Goal: Transaction & Acquisition: Purchase product/service

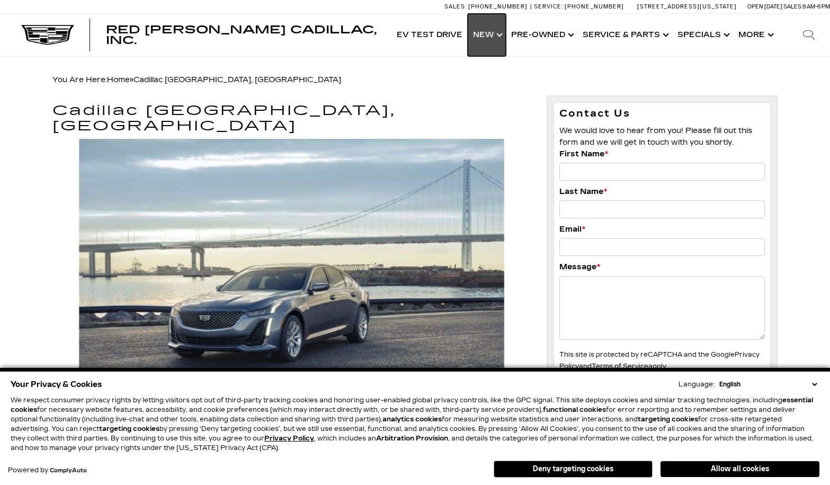
click at [485, 34] on link "Show New" at bounding box center [487, 35] width 38 height 42
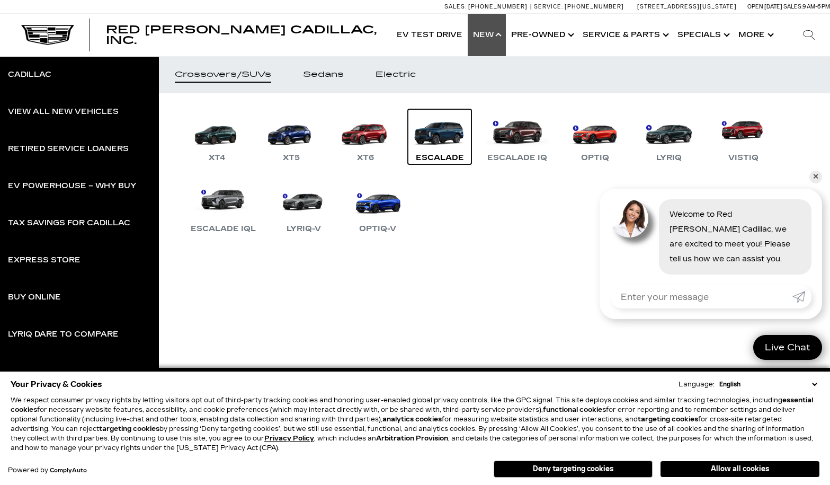
click at [430, 140] on link "Escalade" at bounding box center [440, 136] width 64 height 55
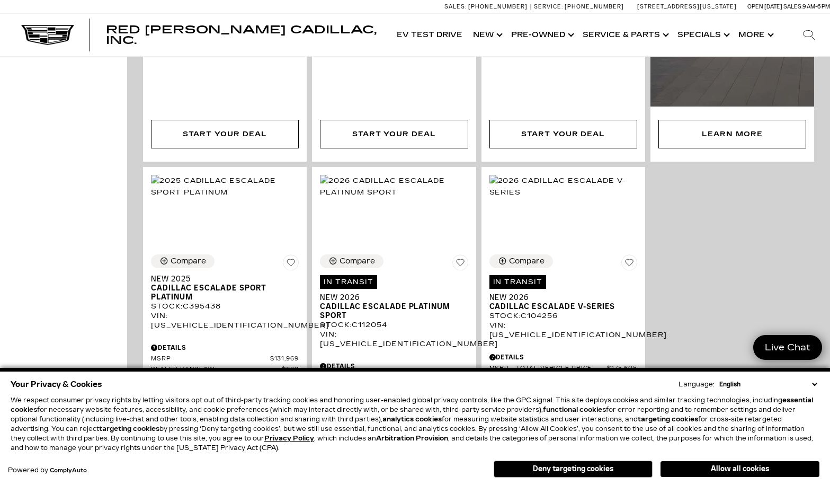
scroll to position [688, 0]
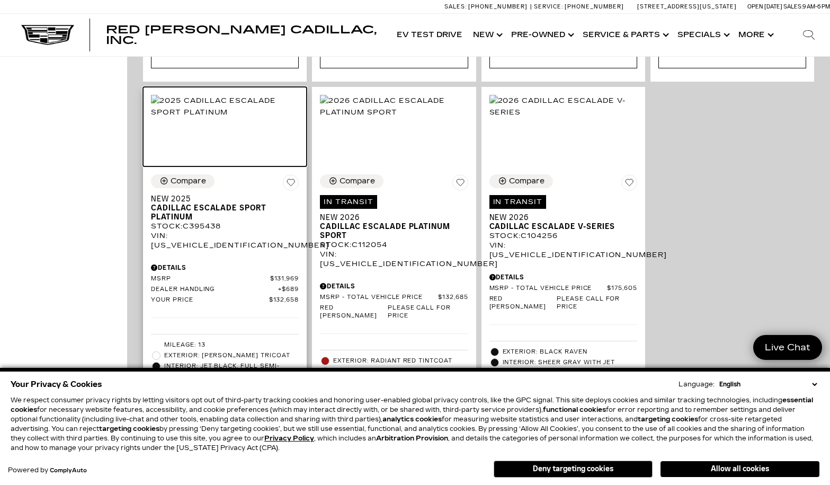
click at [199, 116] on img at bounding box center [225, 106] width 148 height 23
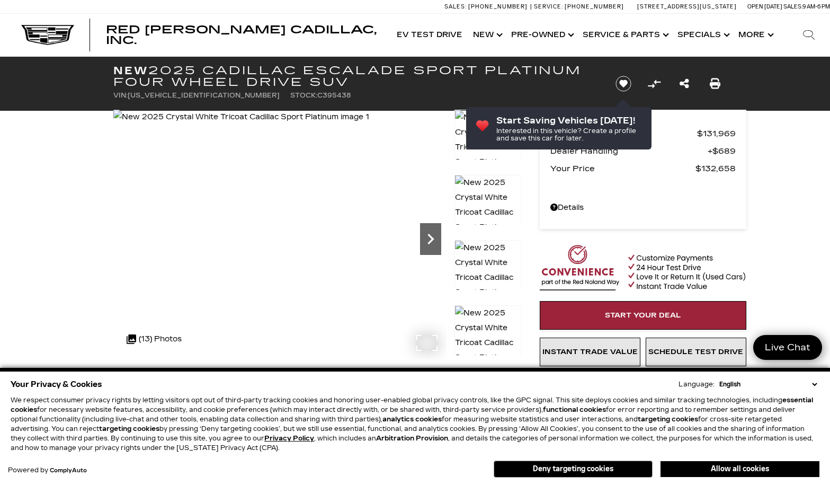
click at [423, 232] on icon "Next" at bounding box center [430, 238] width 21 height 21
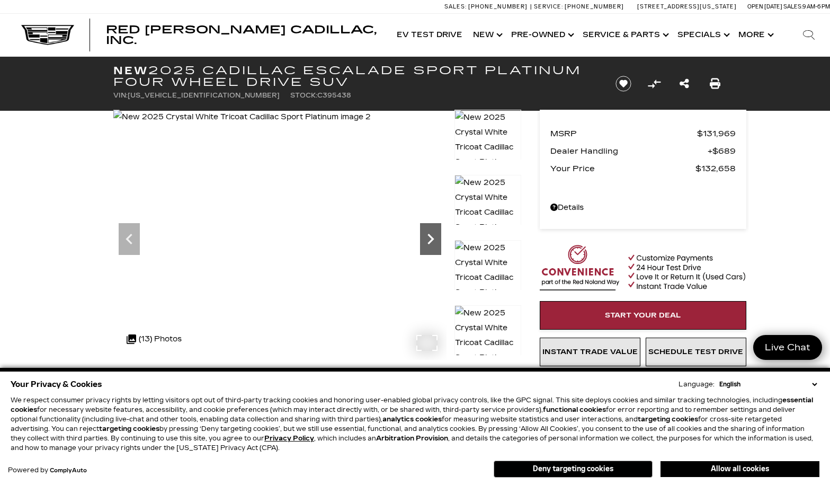
click at [423, 232] on icon "Next" at bounding box center [430, 238] width 21 height 21
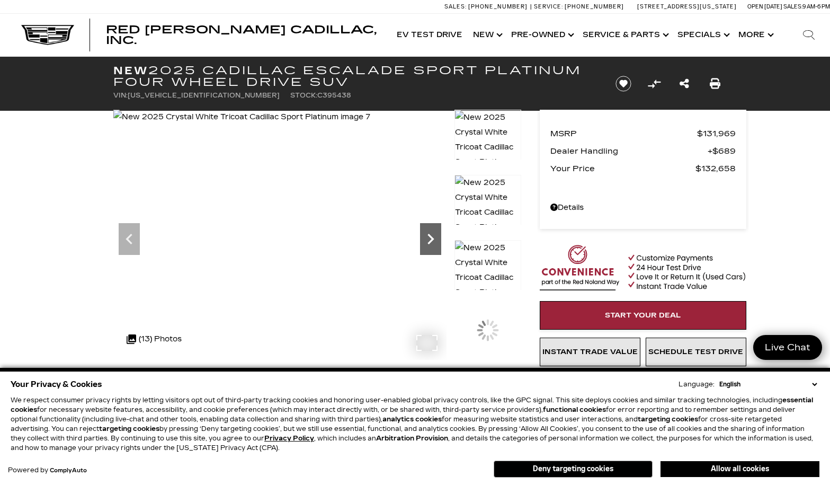
click at [423, 232] on icon "Next" at bounding box center [430, 238] width 21 height 21
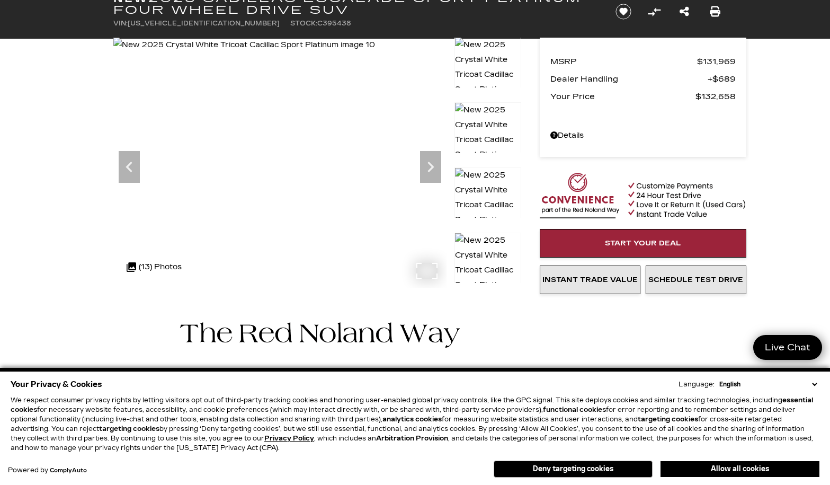
scroll to position [53, 0]
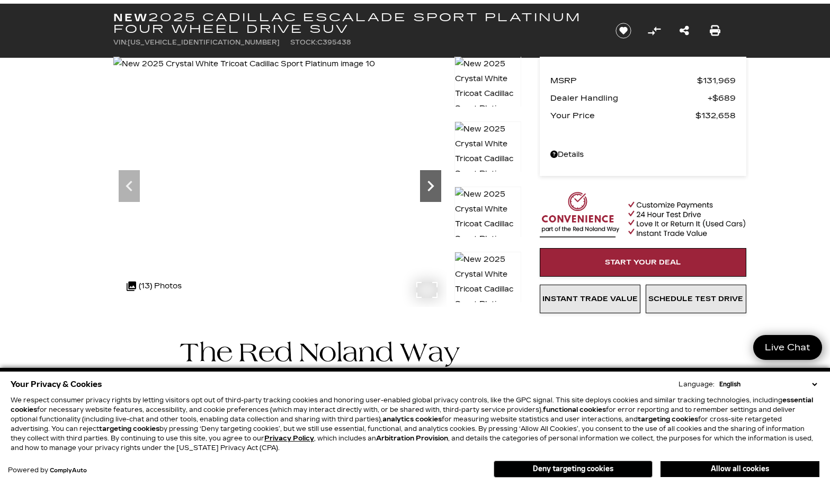
click at [427, 180] on icon "Next" at bounding box center [430, 185] width 21 height 21
click at [430, 186] on icon "Next" at bounding box center [430, 185] width 21 height 21
click at [374, 71] on img at bounding box center [243, 64] width 261 height 15
